Goal: Transaction & Acquisition: Obtain resource

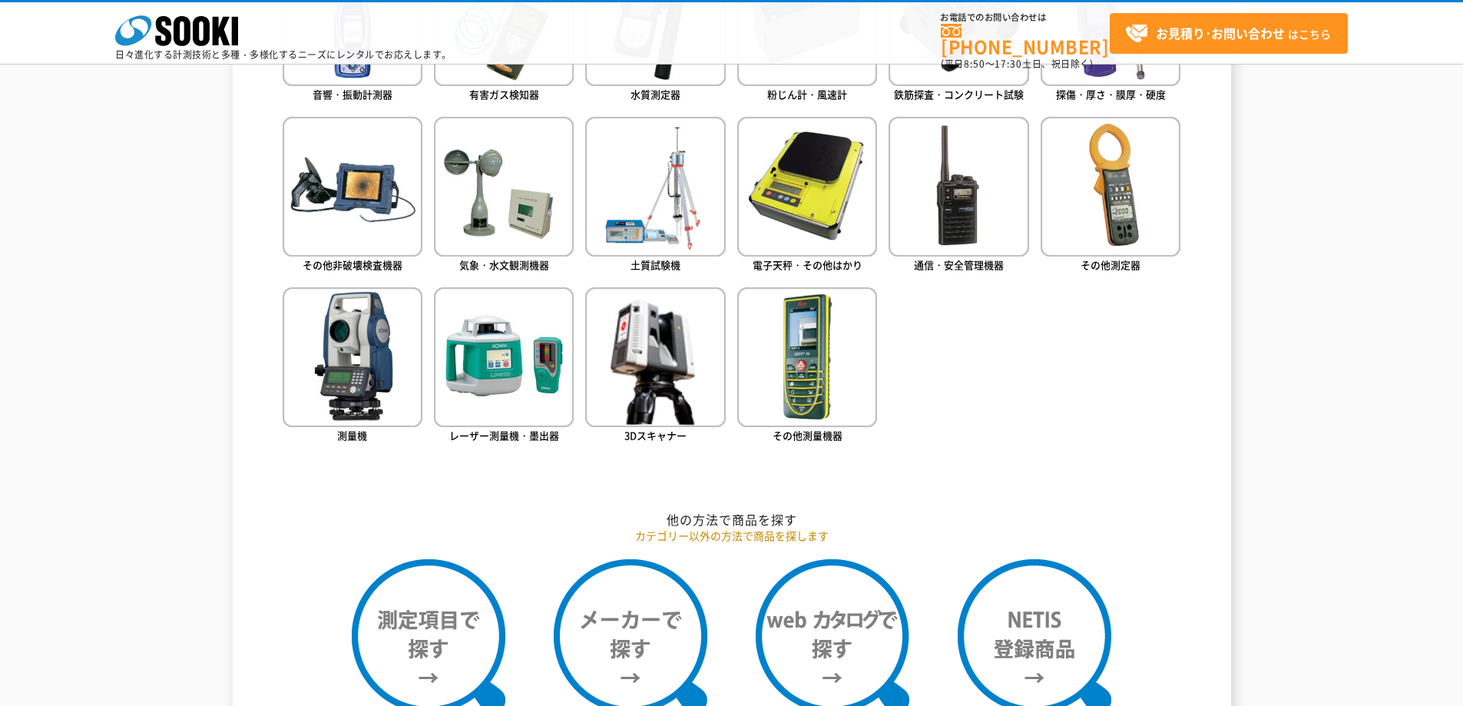
scroll to position [999, 0]
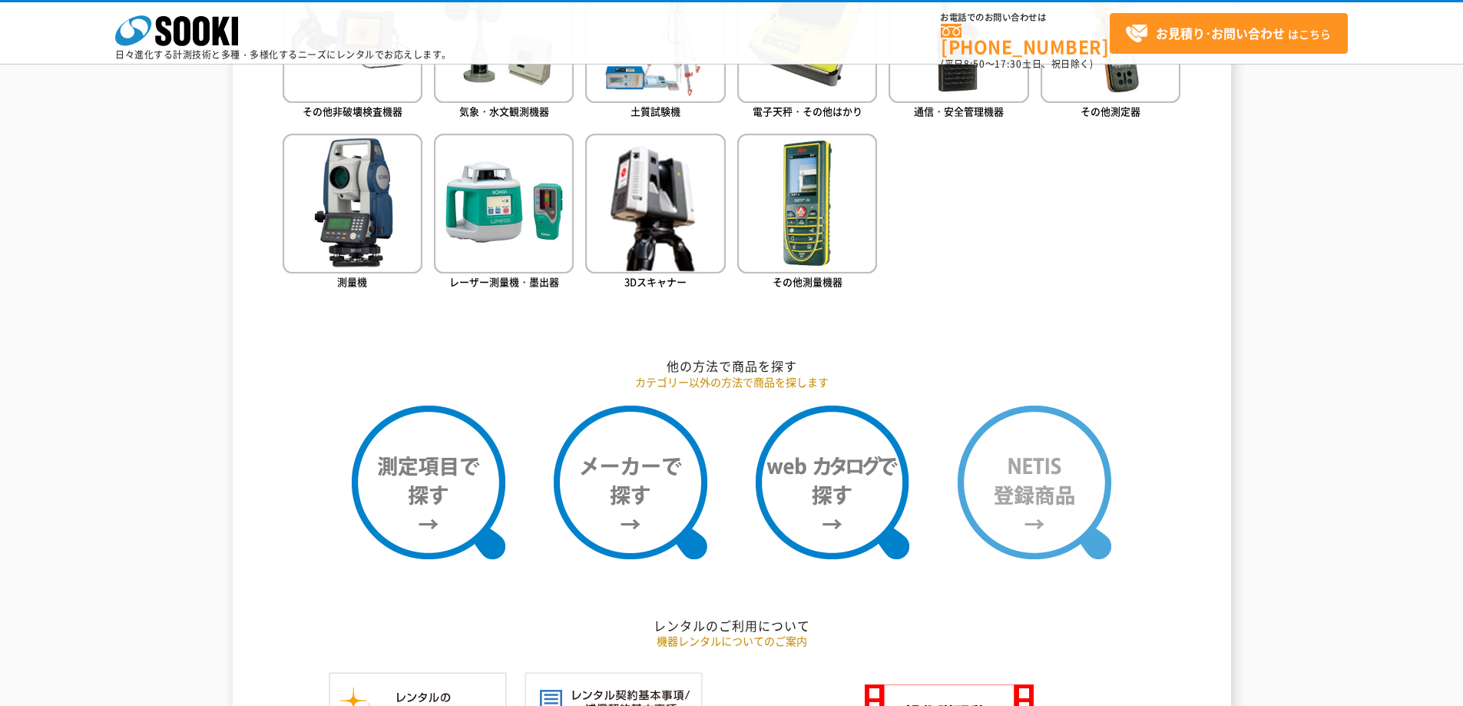
click at [987, 529] on img at bounding box center [1035, 483] width 154 height 154
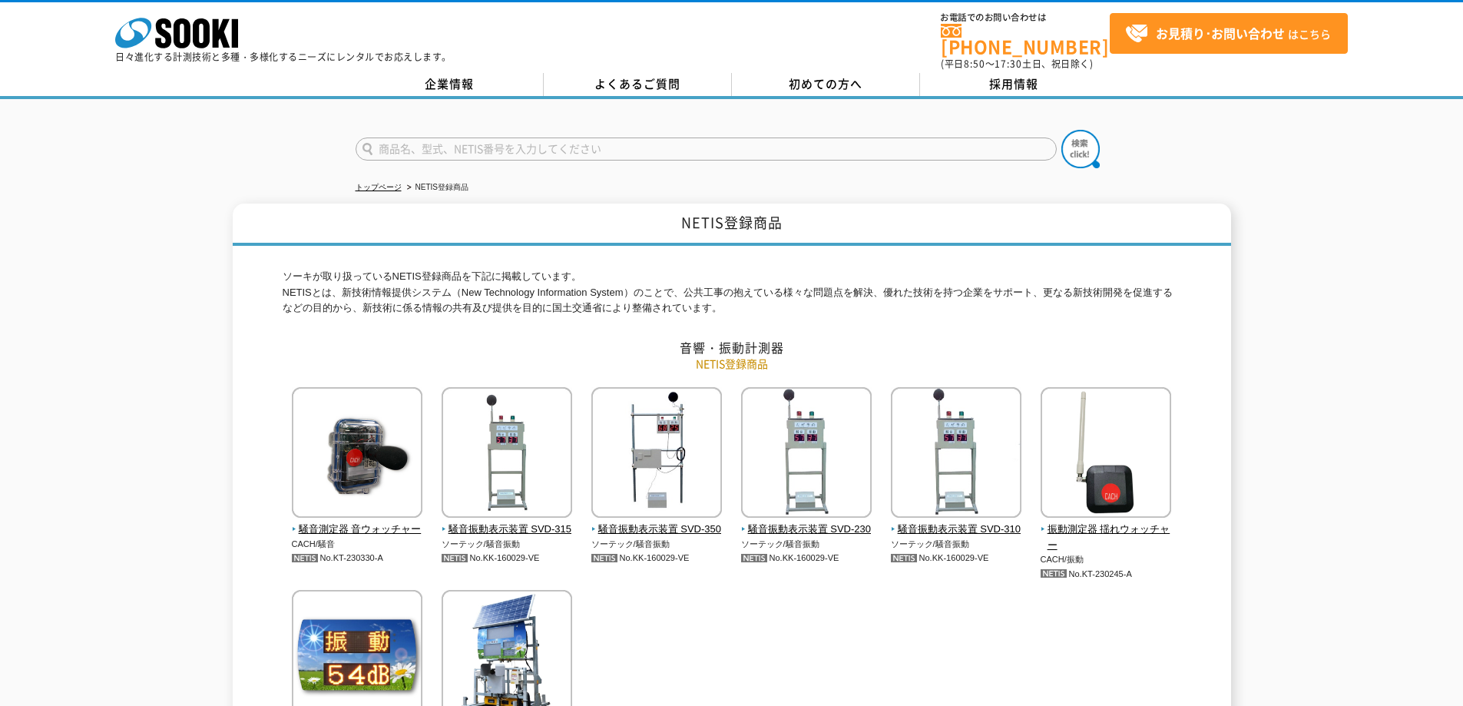
click at [453, 140] on input "text" at bounding box center [706, 149] width 701 height 23
type input "Bridge man"
click at [1062, 130] on button at bounding box center [1081, 149] width 38 height 38
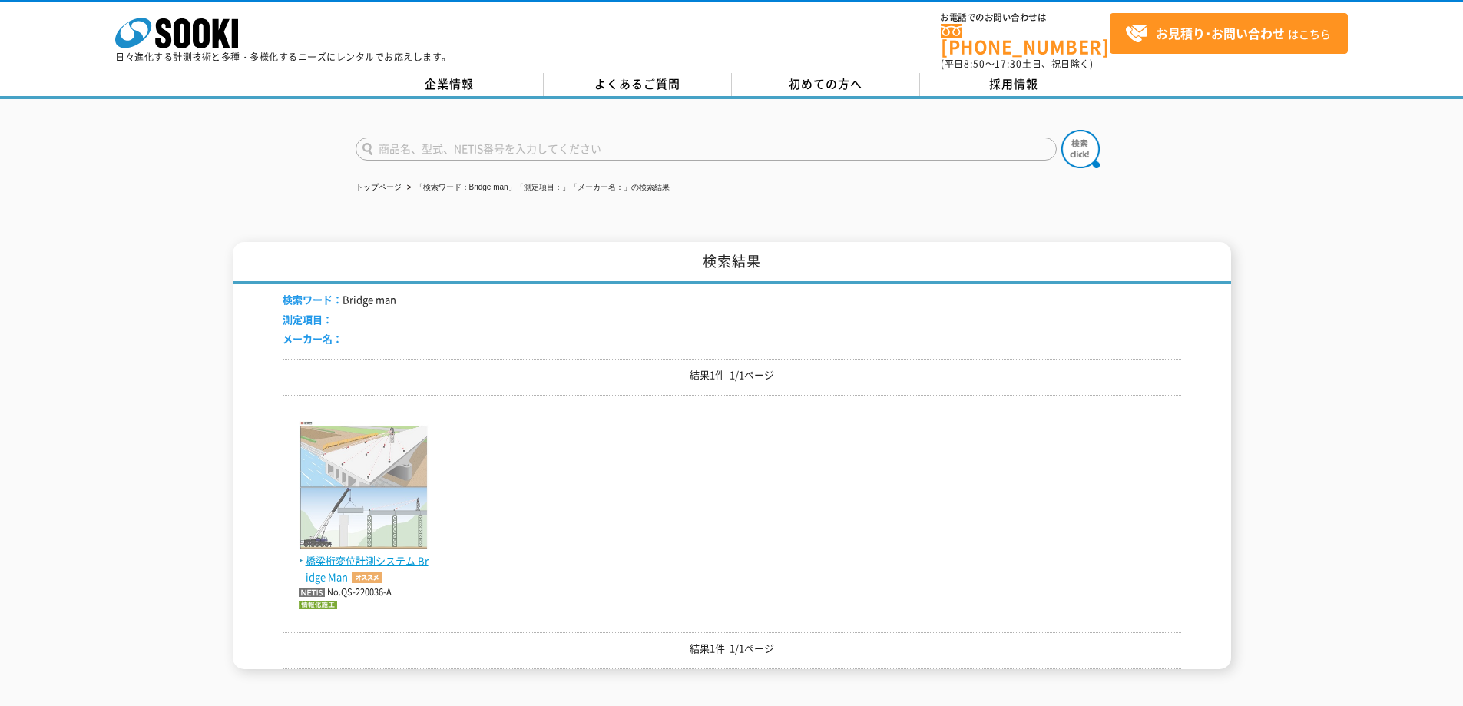
click at [378, 553] on span "橋梁桁変位計測システム Bridge Man" at bounding box center [364, 569] width 131 height 32
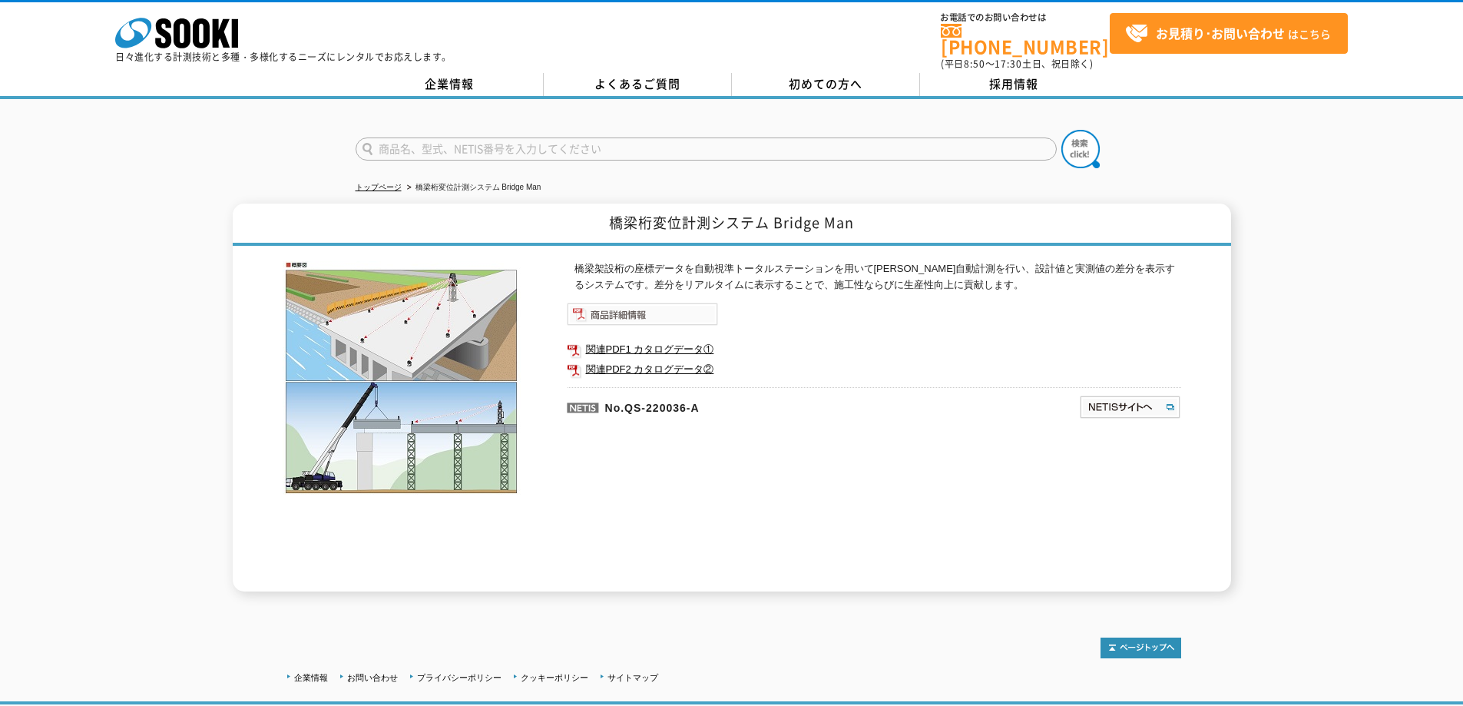
click at [633, 310] on img at bounding box center [642, 314] width 151 height 23
